Goal: Find specific page/section: Find specific page/section

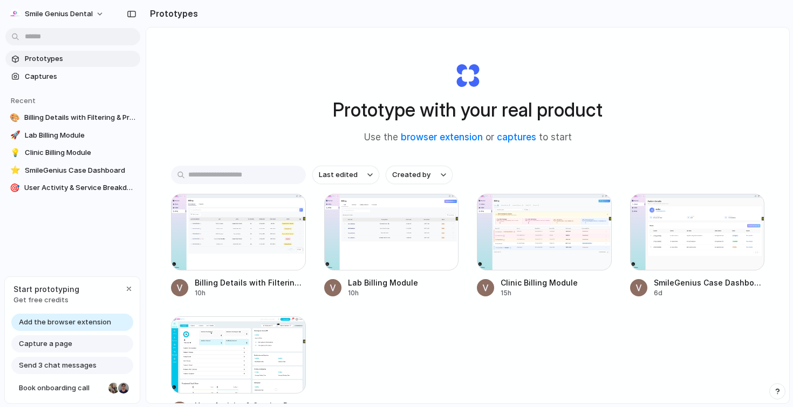
scroll to position [85, 0]
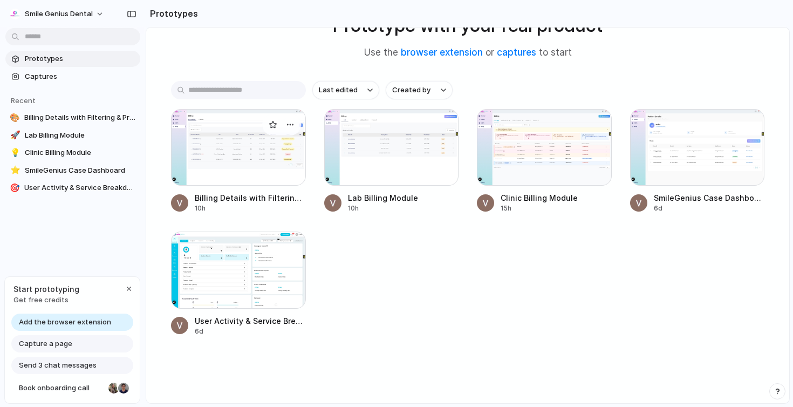
click at [243, 180] on div at bounding box center [238, 147] width 135 height 77
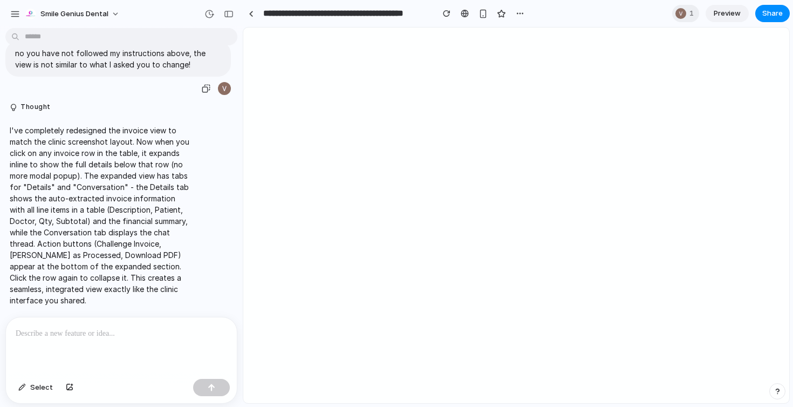
scroll to position [2163, 0]
click at [224, 17] on div "button" at bounding box center [229, 14] width 10 height 8
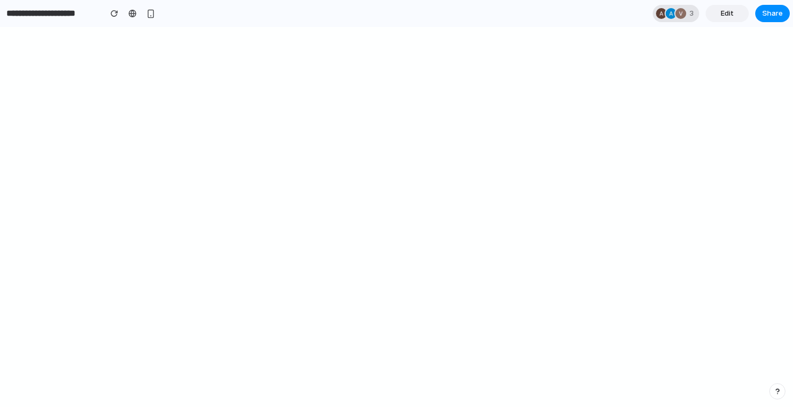
click at [664, 11] on div at bounding box center [661, 13] width 11 height 11
